Goal: Task Accomplishment & Management: Manage account settings

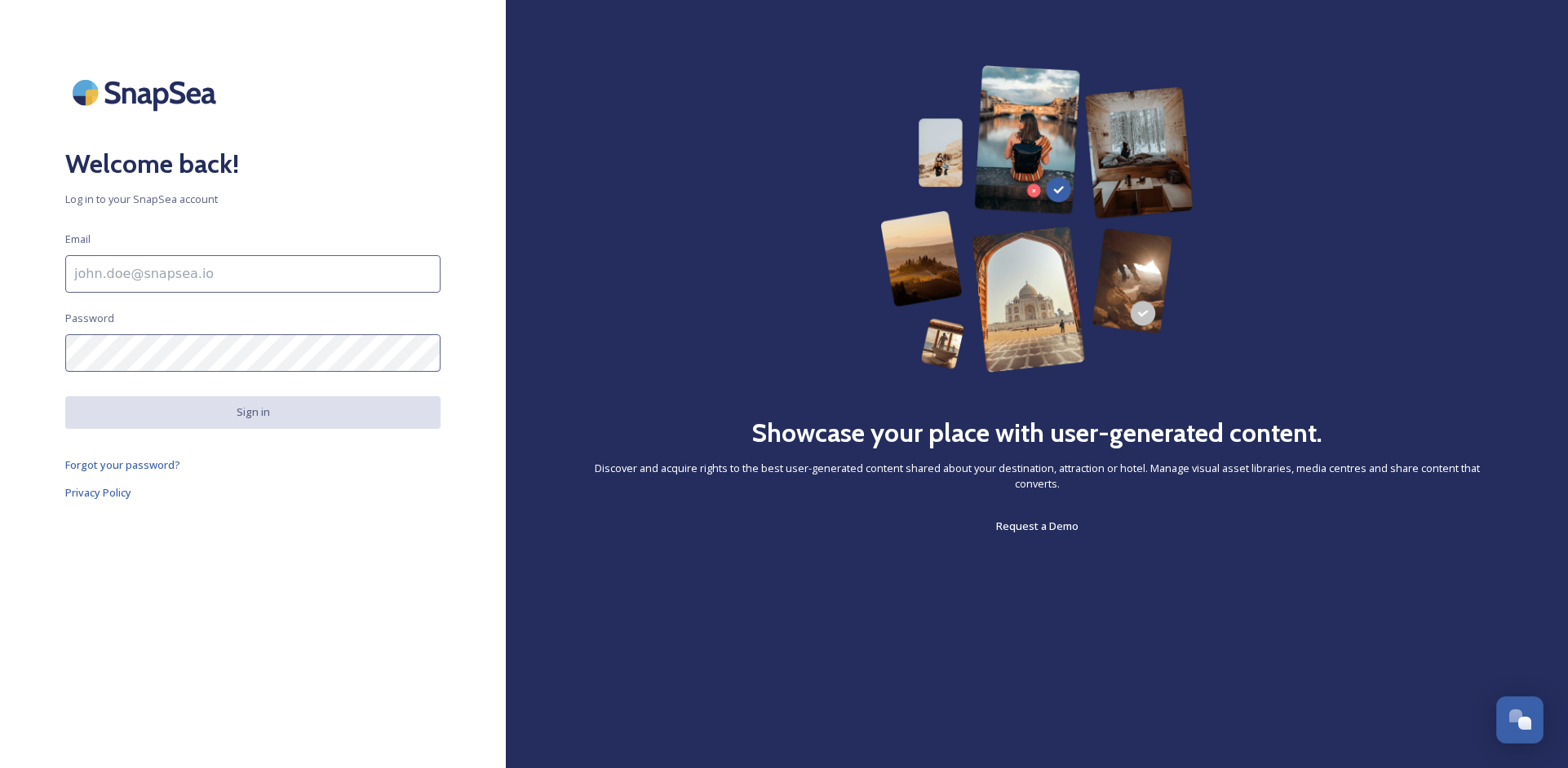
drag, startPoint x: 269, startPoint y: 263, endPoint x: 178, endPoint y: 271, distance: 91.4
click at [256, 263] on input at bounding box center [253, 274] width 375 height 37
click at [178, 271] on input at bounding box center [253, 274] width 375 height 37
type input "[EMAIL_ADDRESS][DOMAIN_NAME]"
click at [166, 271] on input "[EMAIL_ADDRESS][DOMAIN_NAME]" at bounding box center [253, 274] width 375 height 37
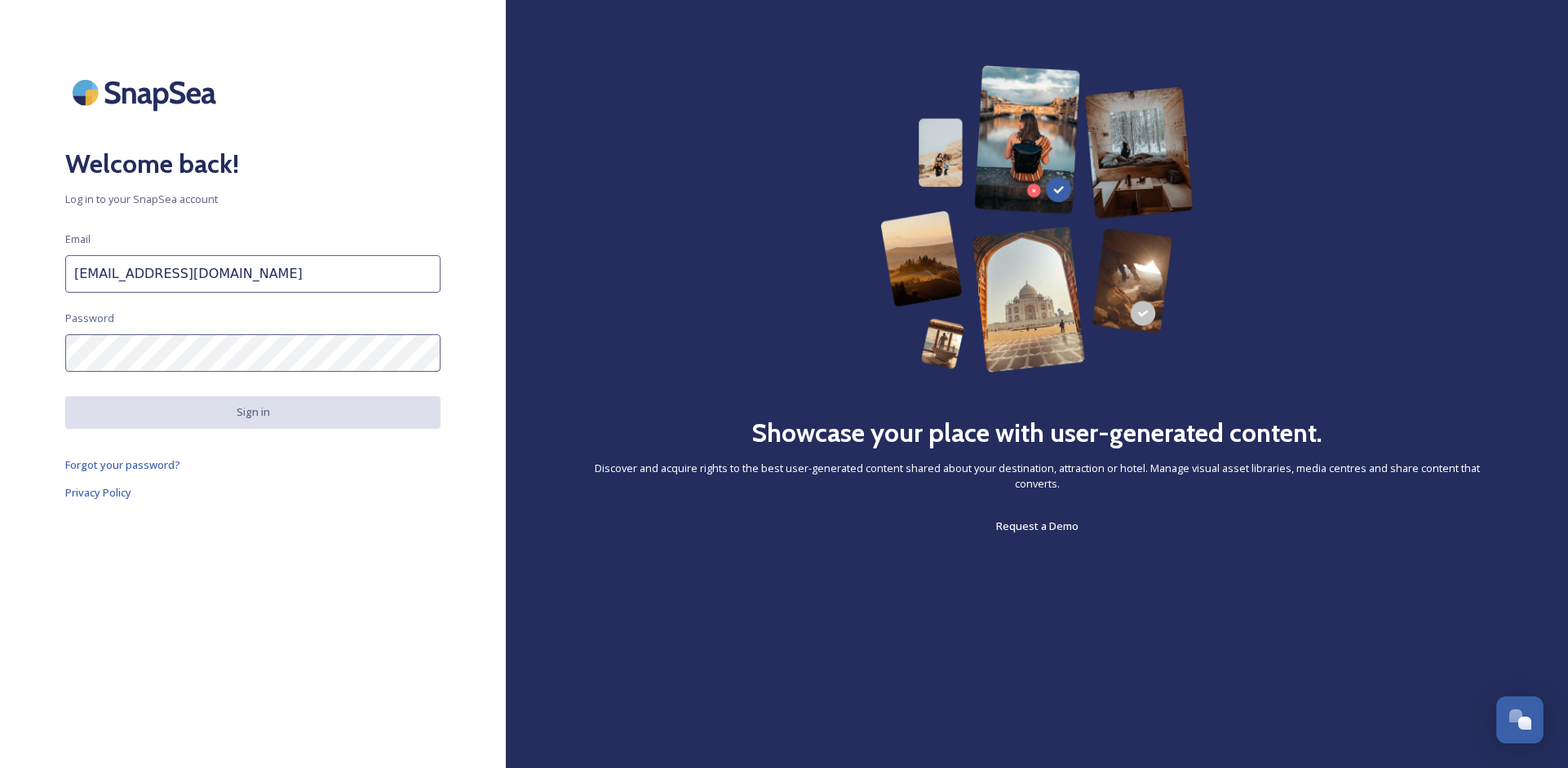
click at [166, 271] on input "[EMAIL_ADDRESS][DOMAIN_NAME]" at bounding box center [253, 274] width 375 height 37
click at [212, 243] on div "Welcome back! Log in to your SnapSea account Email Please enter an email addres…" at bounding box center [253, 384] width 505 height 638
click at [160, 279] on input at bounding box center [253, 274] width 375 height 37
type input "[PERSON_NAME][EMAIL_ADDRESS][DOMAIN_NAME]"
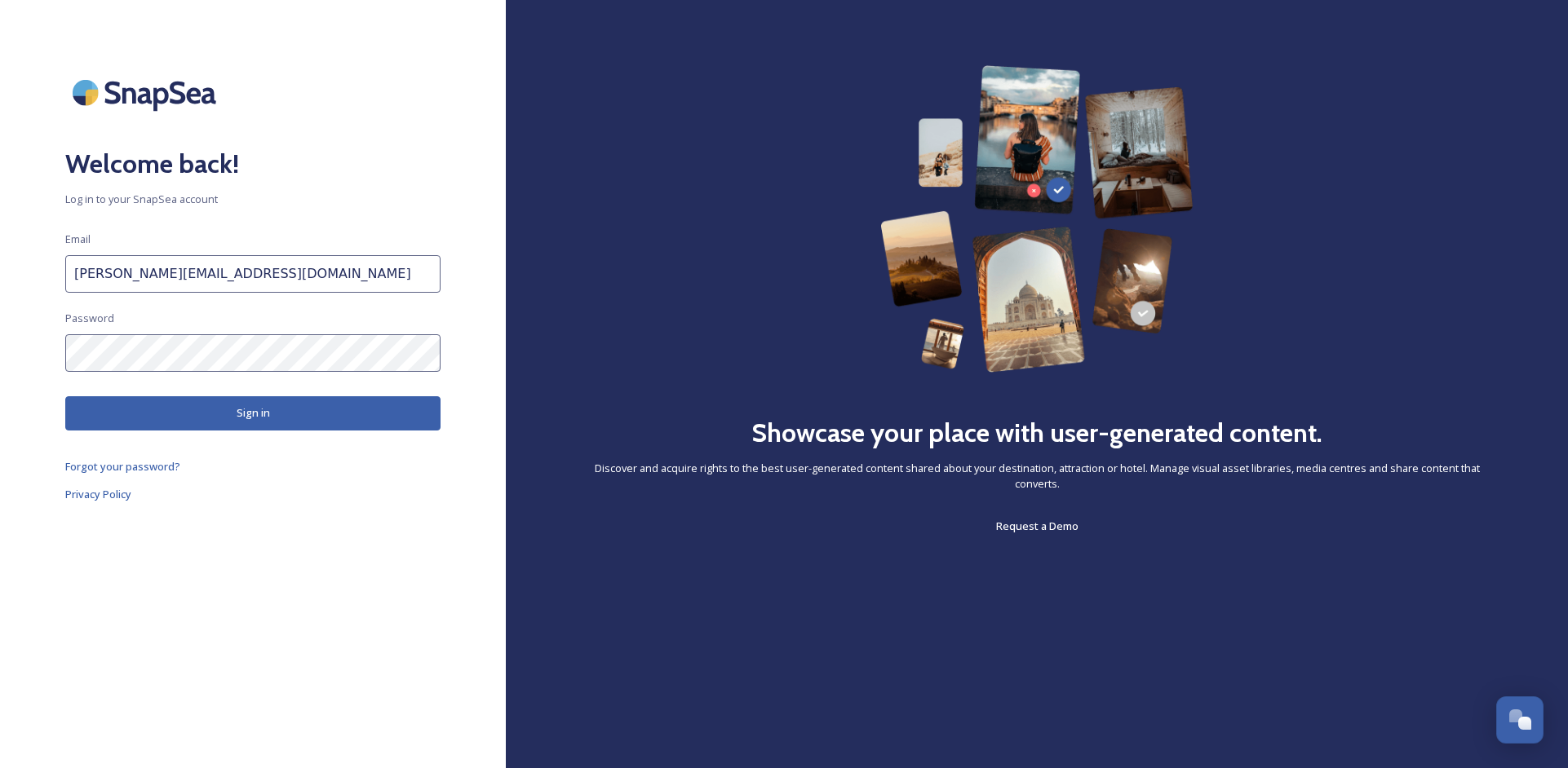
click at [229, 407] on button "Sign in" at bounding box center [253, 413] width 375 height 34
